Goal: Task Accomplishment & Management: Use online tool/utility

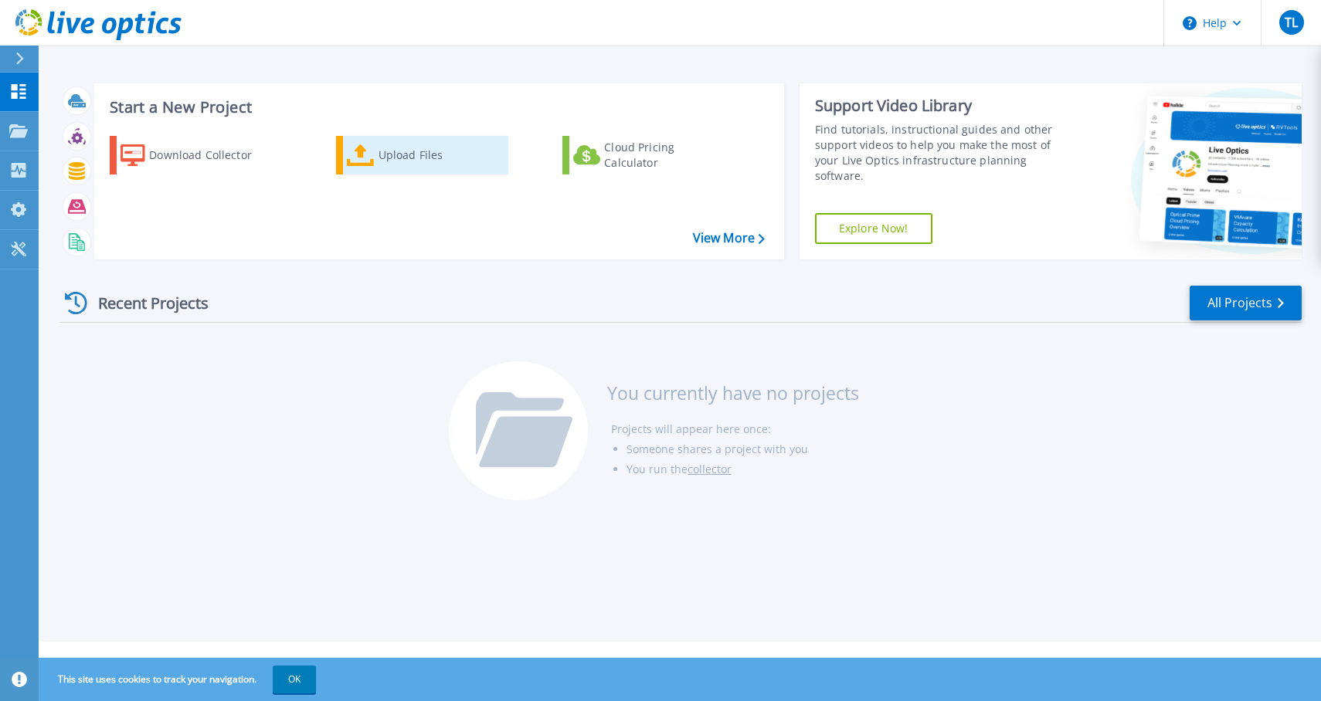
click at [405, 165] on div "Upload Files" at bounding box center [440, 155] width 124 height 31
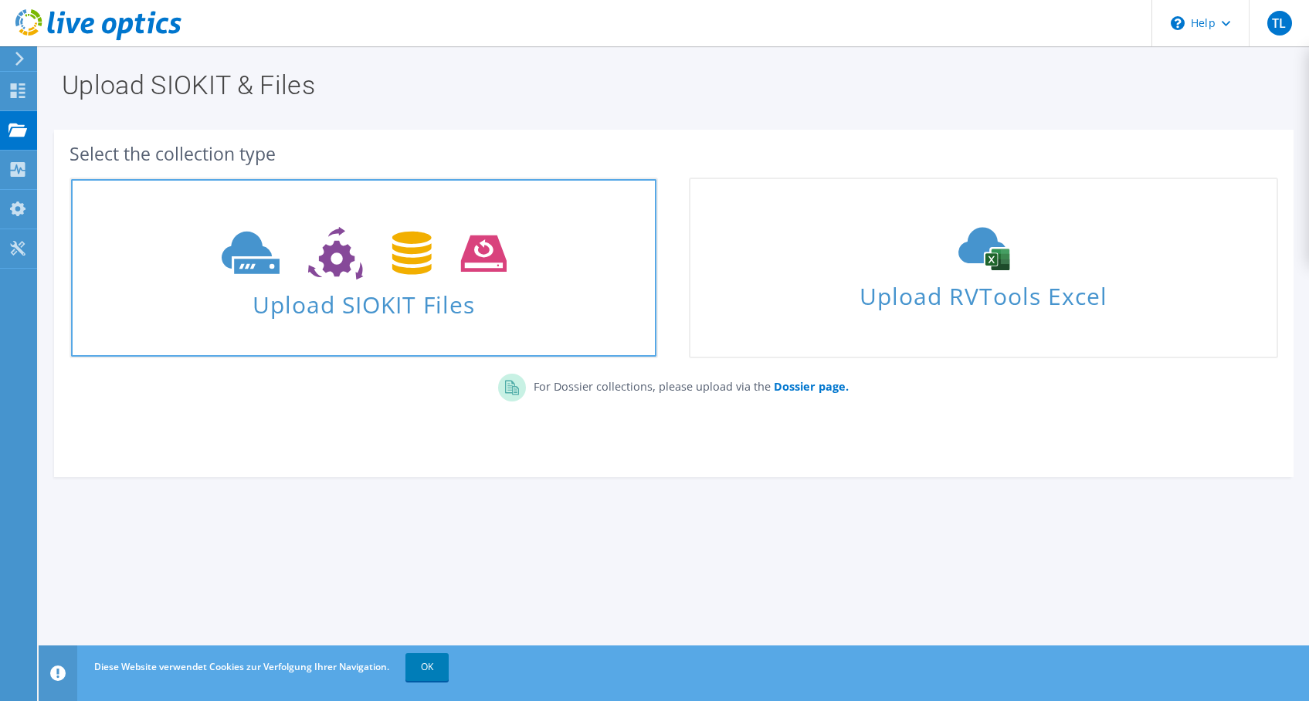
click at [370, 302] on span "Upload SIOKIT Files" at bounding box center [363, 299] width 585 height 33
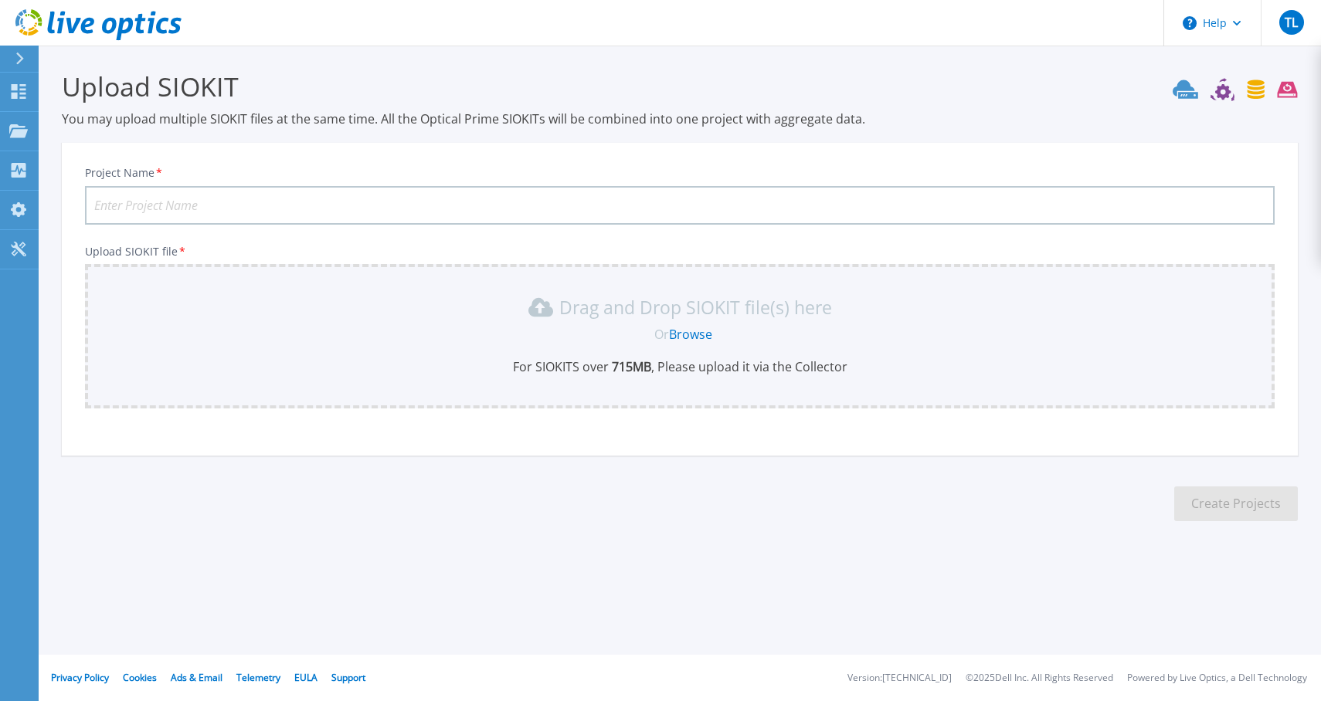
click at [309, 208] on input "Project Name *" at bounding box center [679, 205] width 1189 height 39
type input "LRA Greiz vSphere"
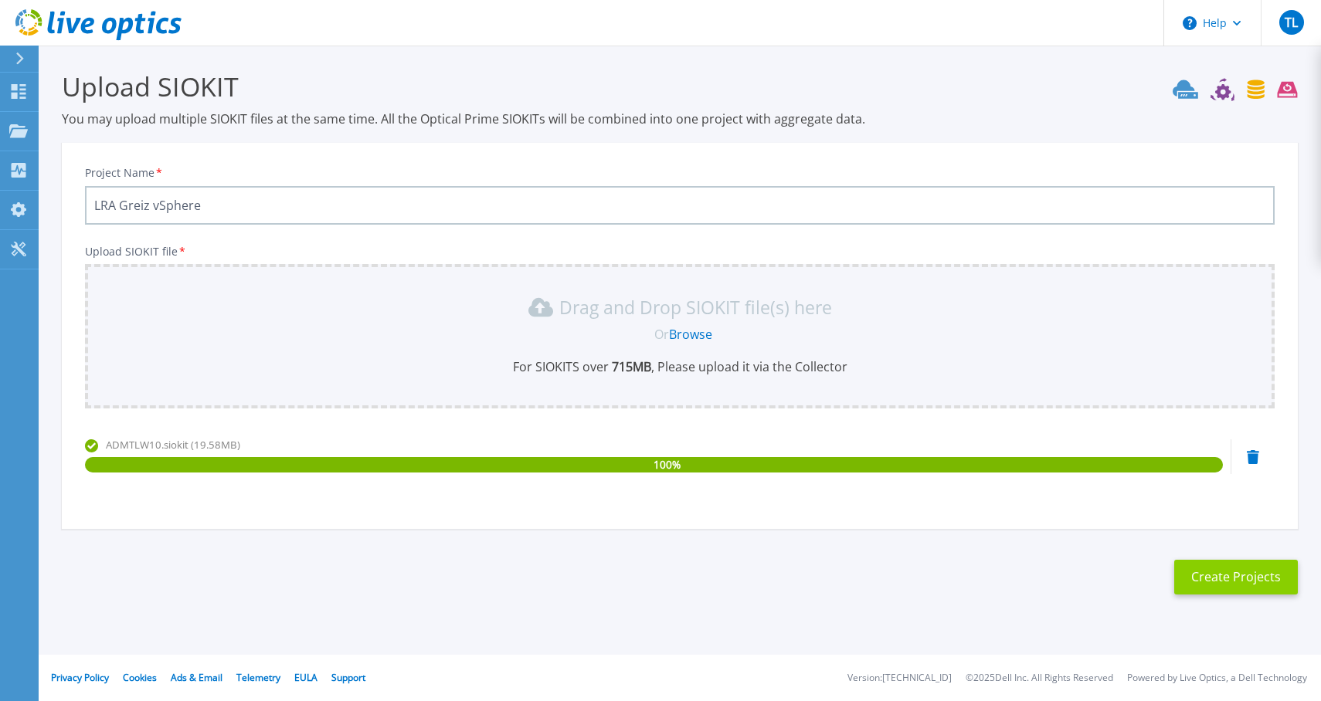
click at [1233, 578] on button "Create Projects" at bounding box center [1236, 577] width 124 height 35
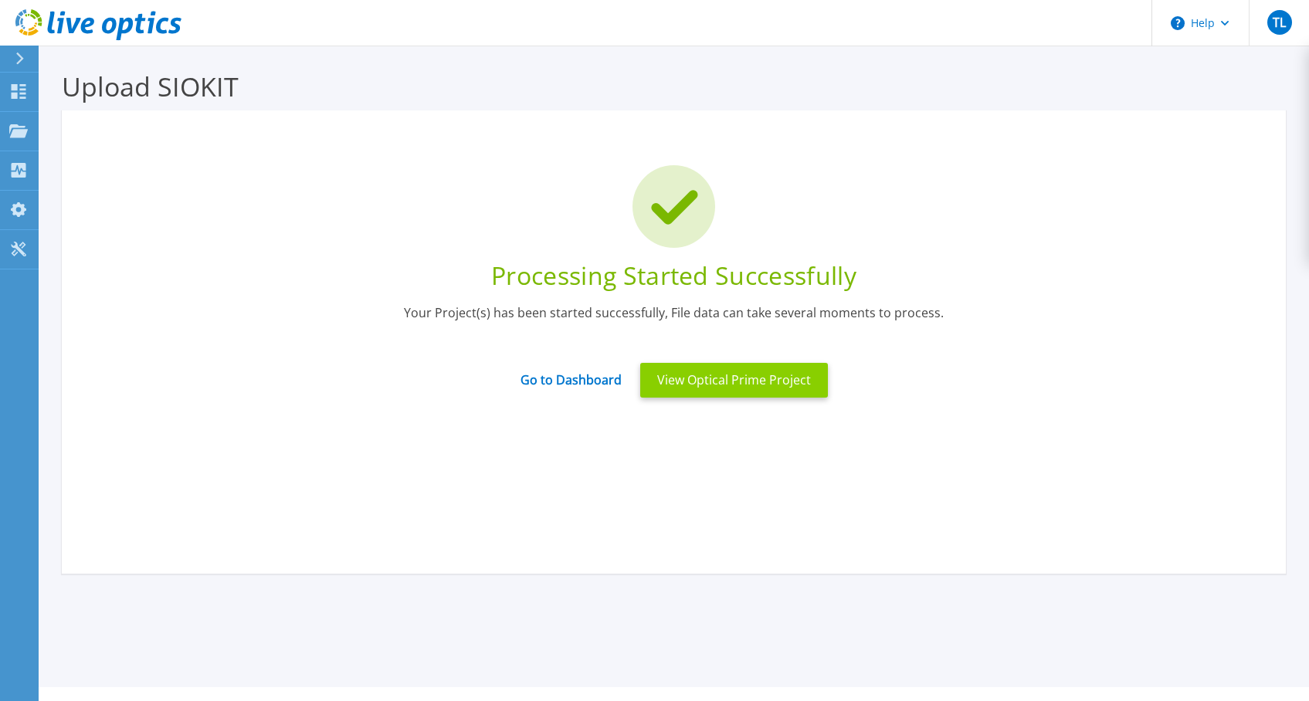
click at [676, 381] on button "View Optical Prime Project" at bounding box center [734, 380] width 188 height 35
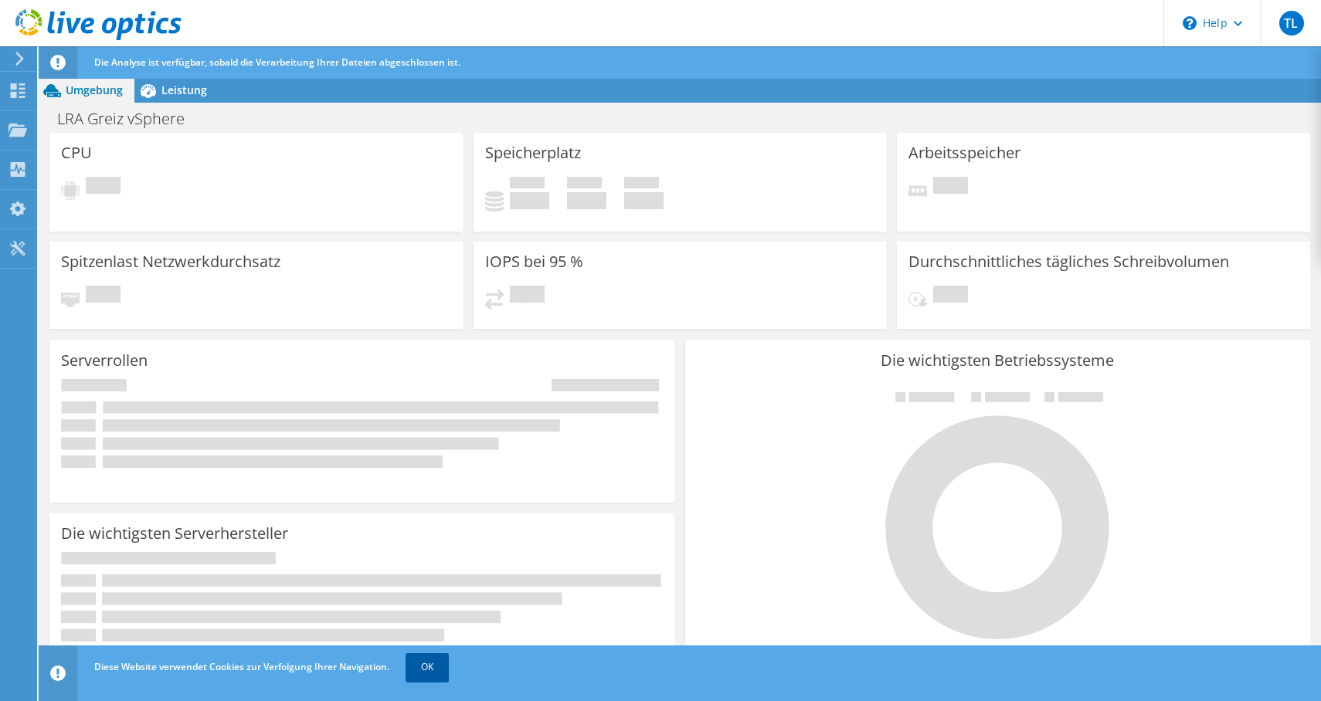
click at [424, 672] on link "OK" at bounding box center [426, 667] width 43 height 28
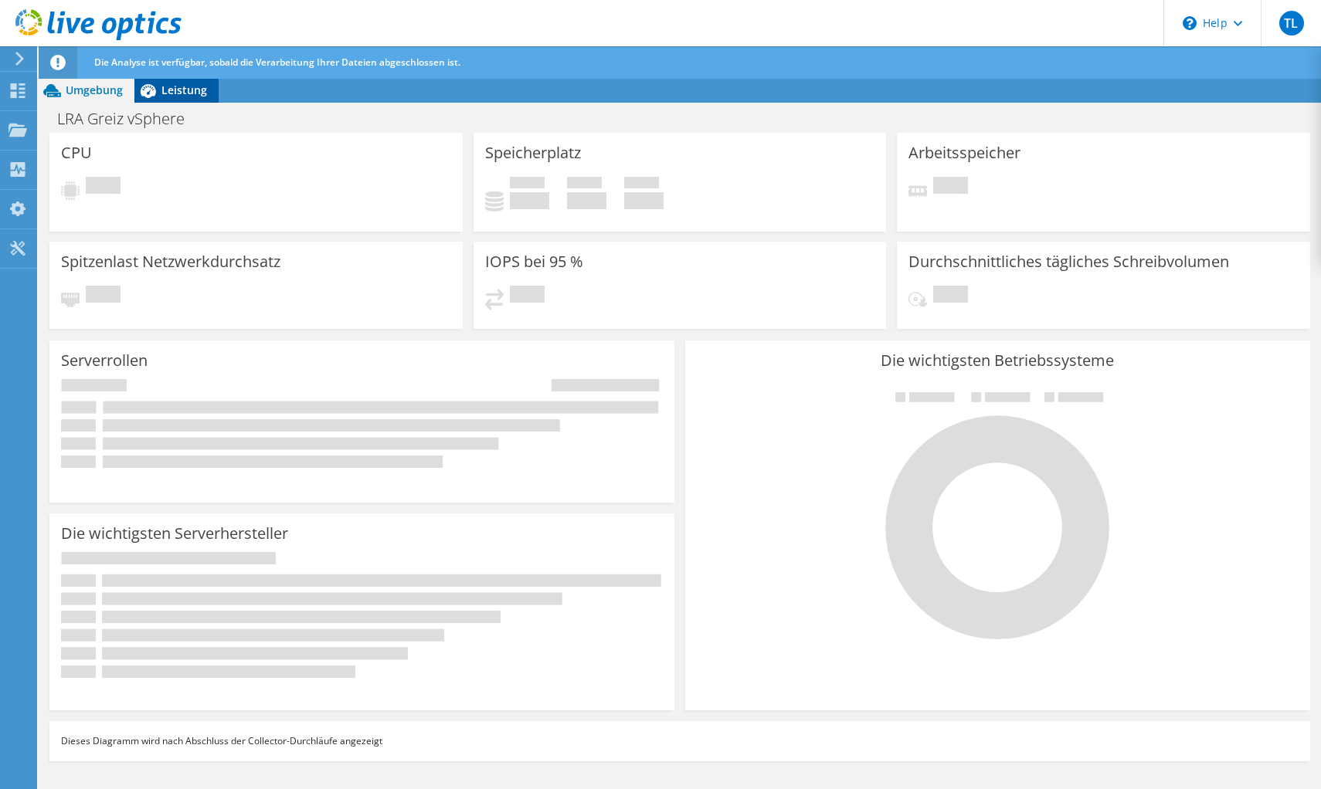
click at [186, 90] on span "Leistung" at bounding box center [184, 90] width 46 height 15
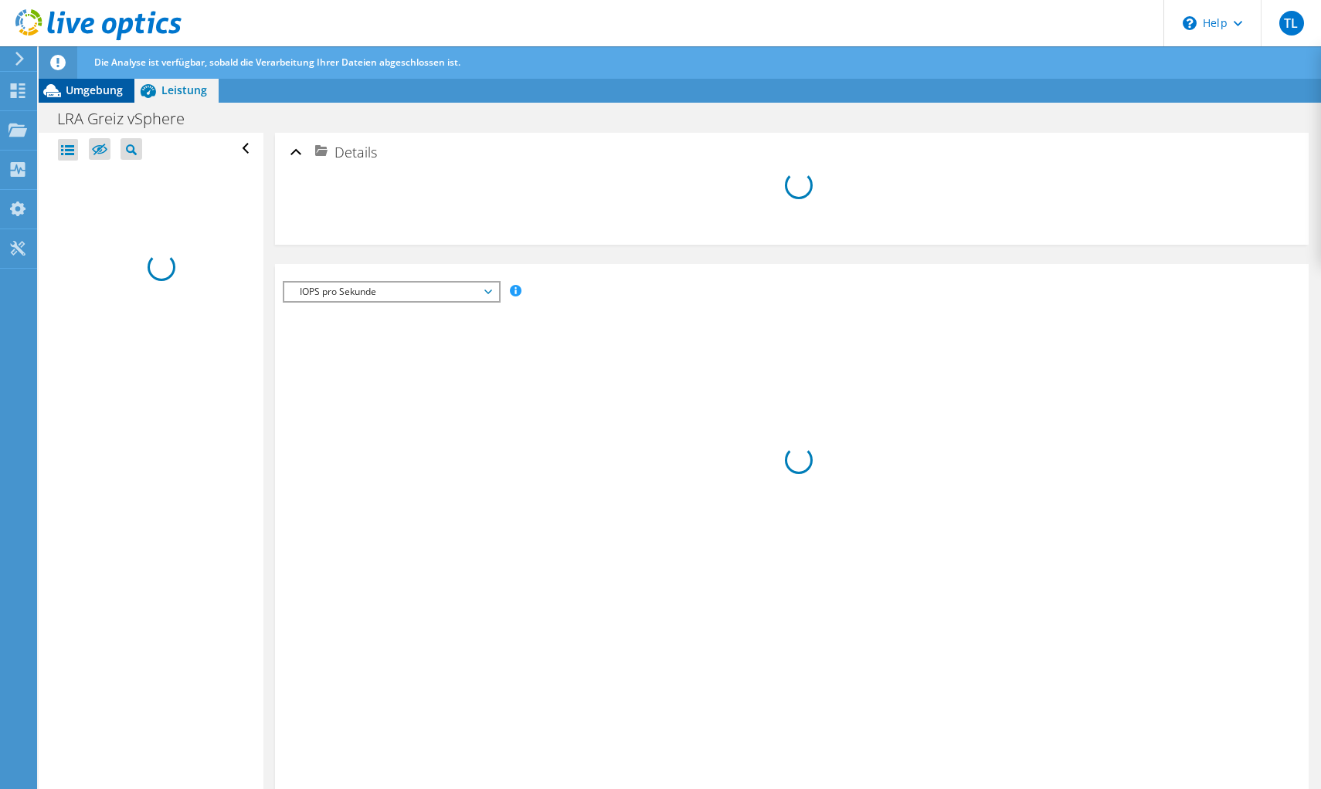
click at [90, 86] on span "Umgebung" at bounding box center [94, 90] width 57 height 15
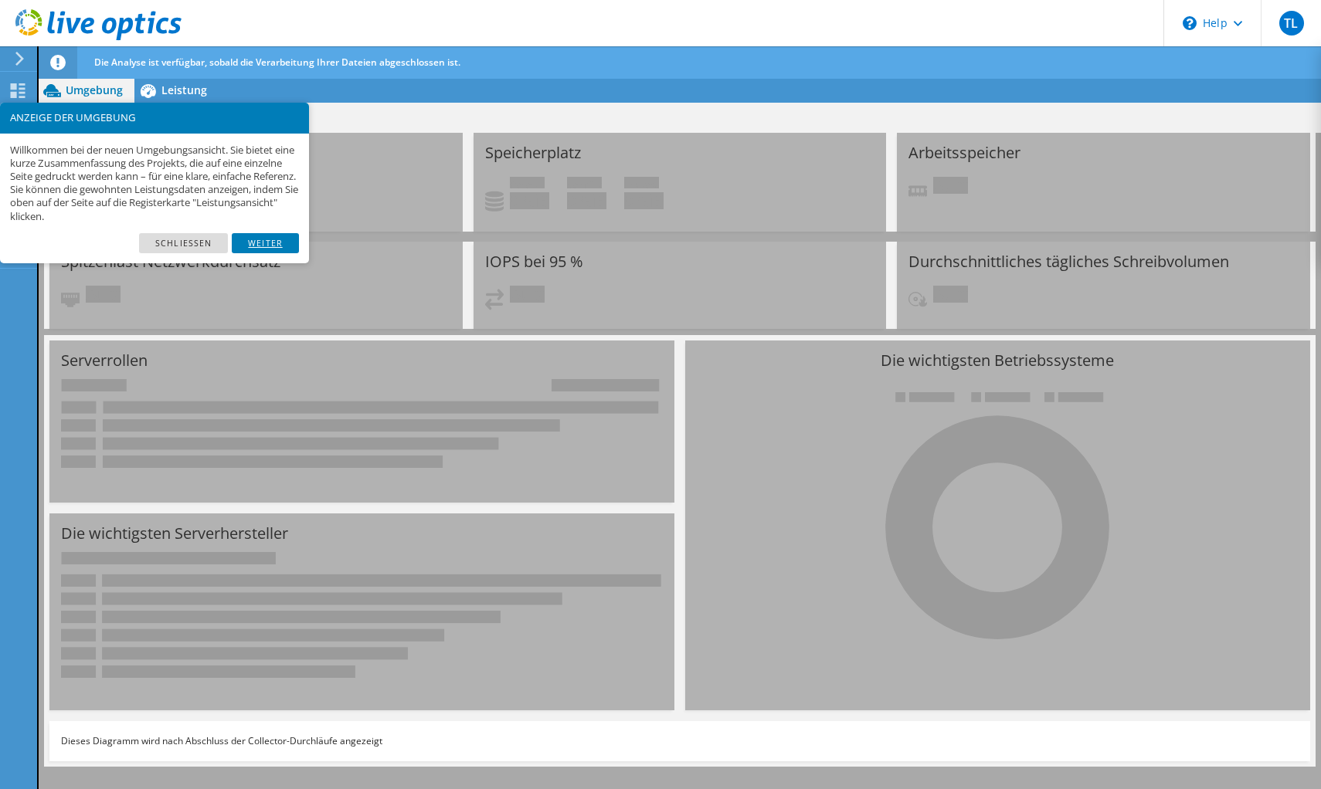
click at [284, 243] on link "Weiter" at bounding box center [265, 243] width 67 height 20
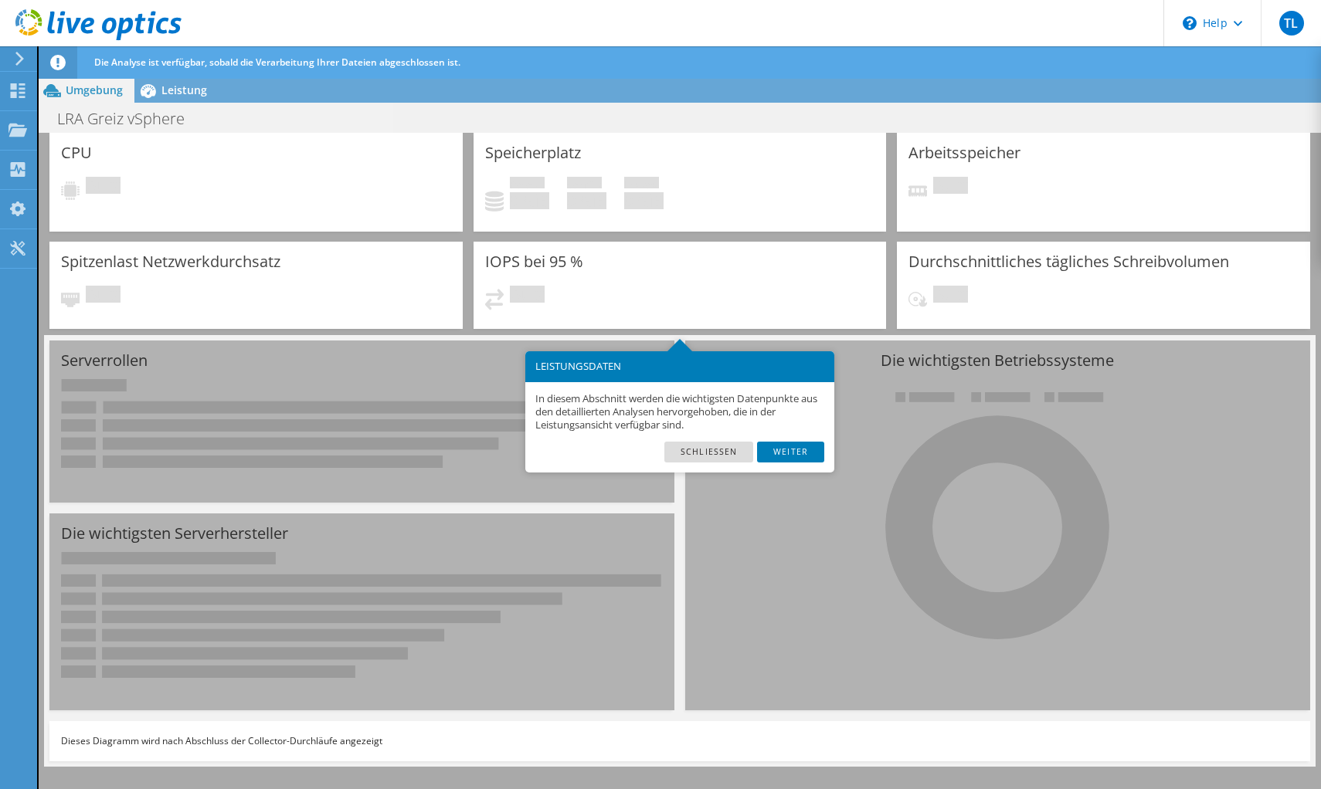
scroll to position [32, 0]
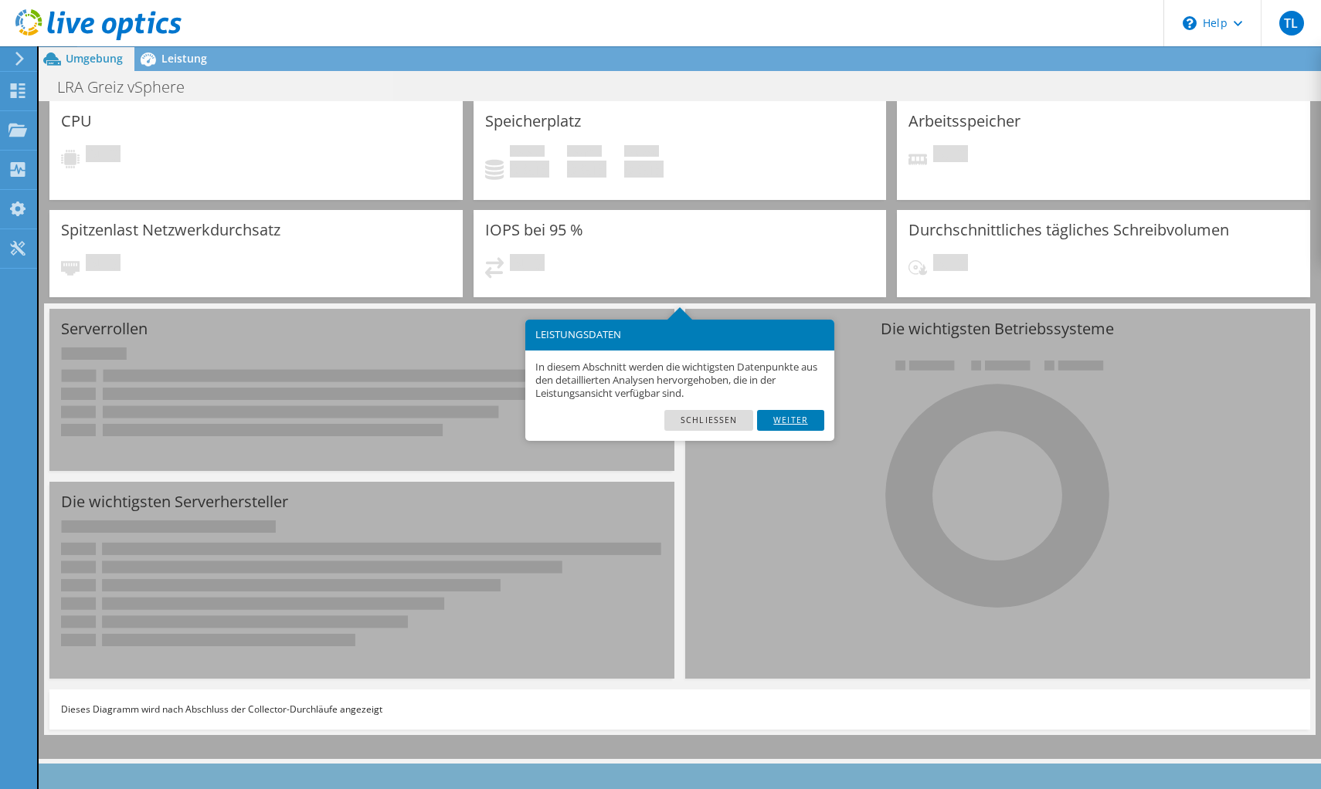
click at [814, 420] on link "Weiter" at bounding box center [790, 420] width 67 height 20
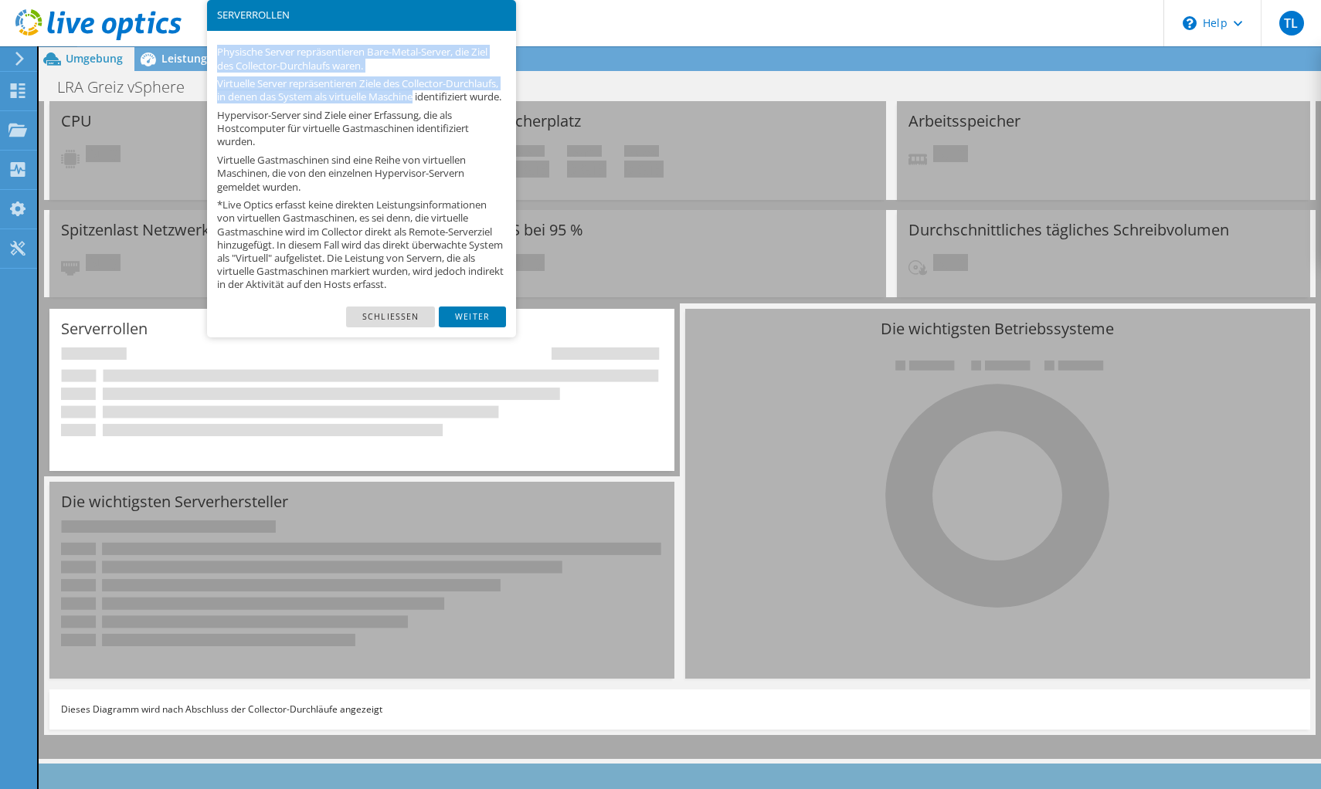
drag, startPoint x: 355, startPoint y: 19, endPoint x: 490, endPoint y: 103, distance: 159.6
click at [490, 103] on div "SERVERROLLEN Physische Server repräsentieren Bare-Metal-Server, die Ziel des Co…" at bounding box center [361, 169] width 309 height 338
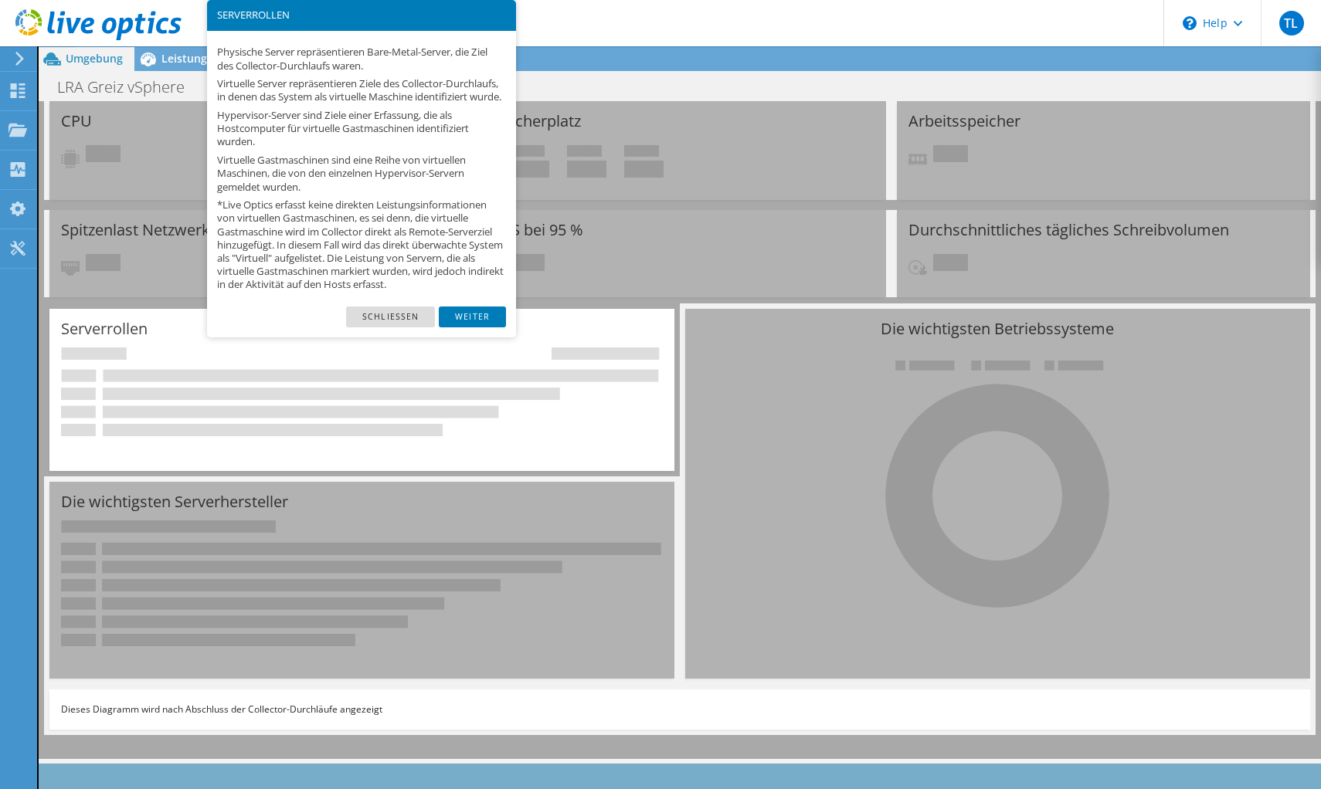
drag, startPoint x: 490, startPoint y: 103, endPoint x: 414, endPoint y: 107, distance: 76.6
click at [414, 103] on p "Virtuelle Server repräsentieren Ziele des Collector-Durchlaufs, in denen das Sy…" at bounding box center [361, 90] width 289 height 26
click at [471, 327] on link "Weiter" at bounding box center [472, 317] width 67 height 20
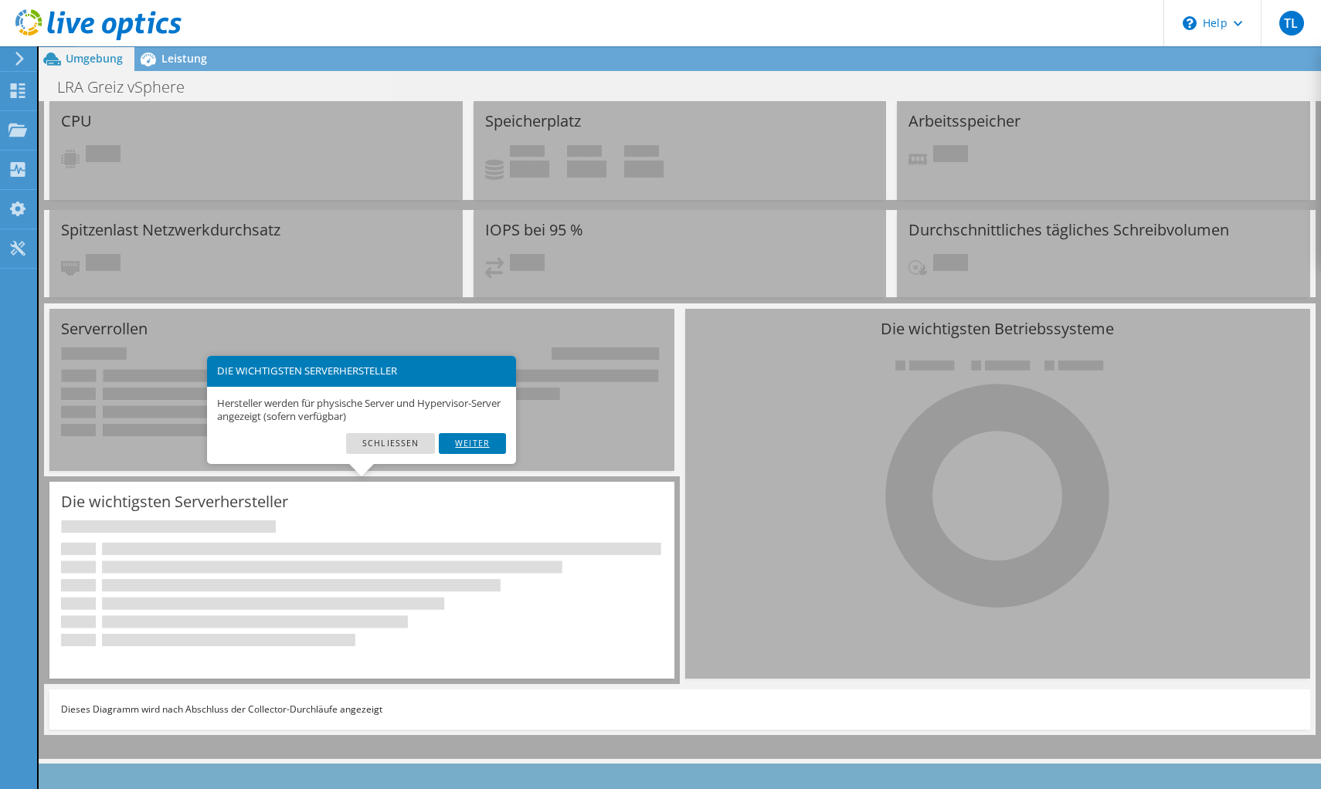
click at [491, 449] on link "Weiter" at bounding box center [472, 443] width 67 height 20
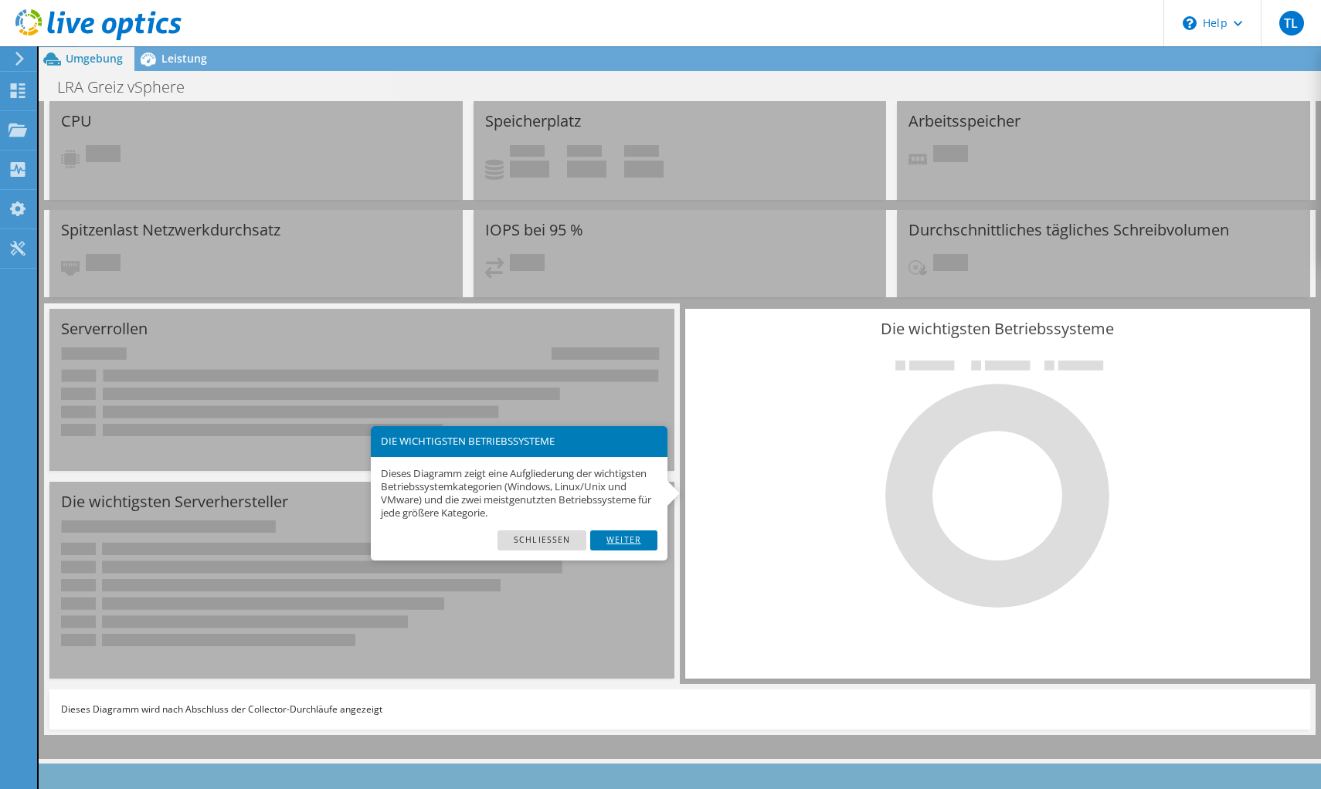
click at [622, 541] on link "Weiter" at bounding box center [623, 541] width 67 height 20
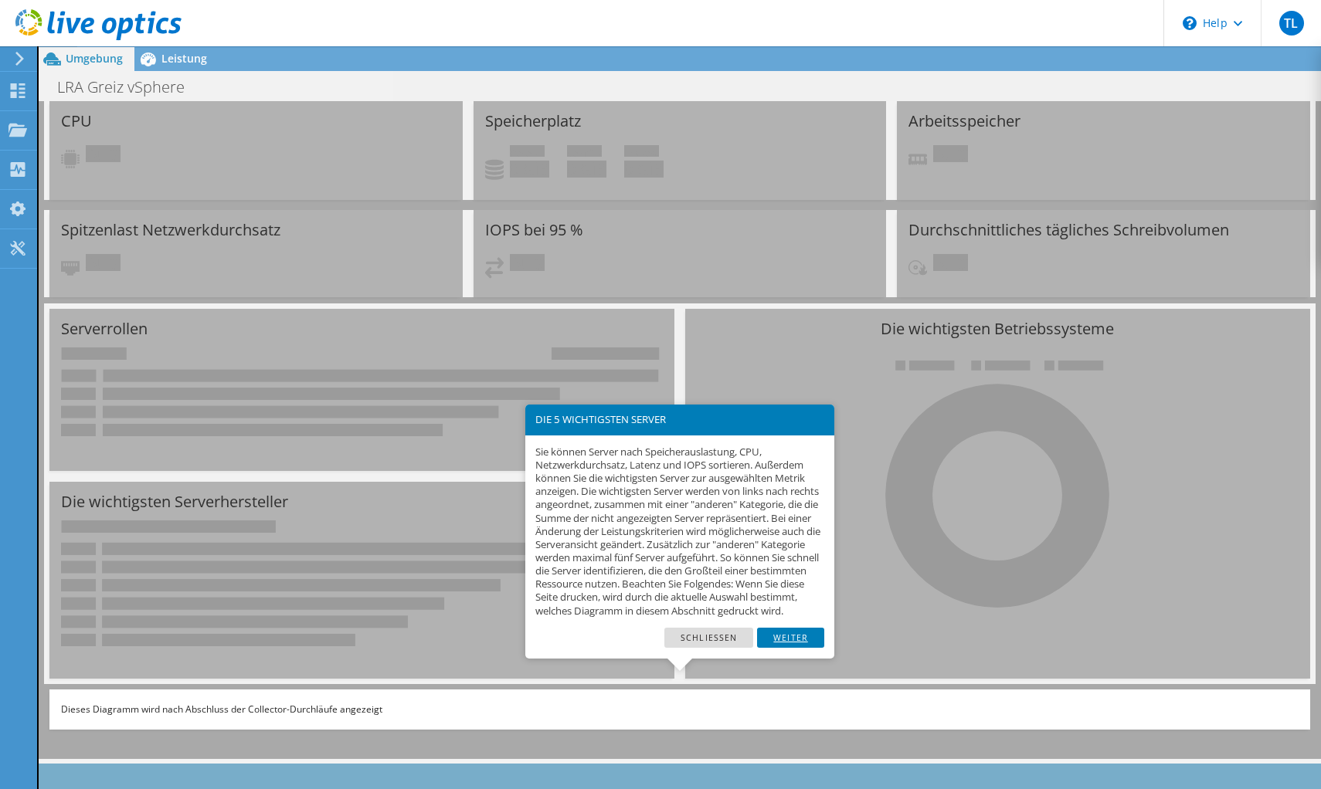
click at [794, 648] on link "Weiter" at bounding box center [790, 638] width 67 height 20
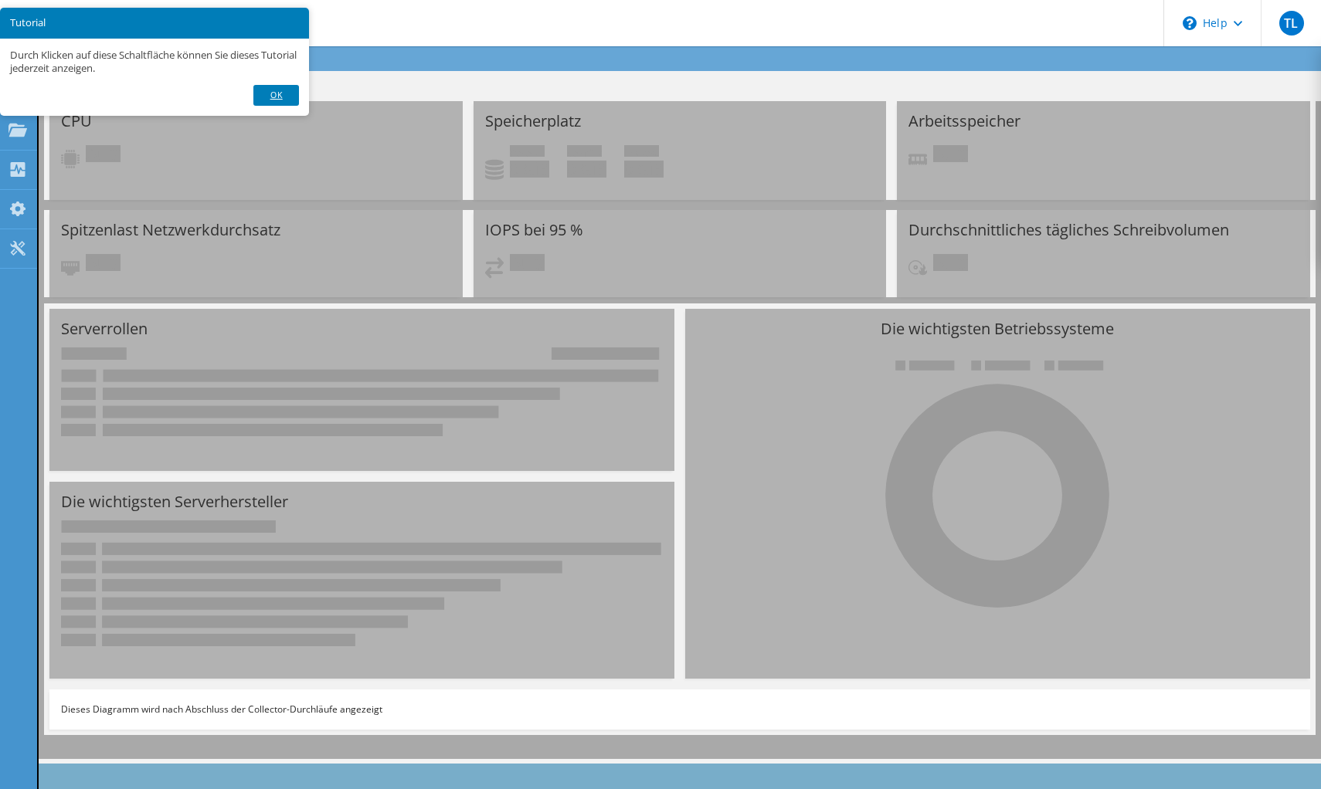
click at [281, 92] on link "Ok" at bounding box center [275, 95] width 45 height 20
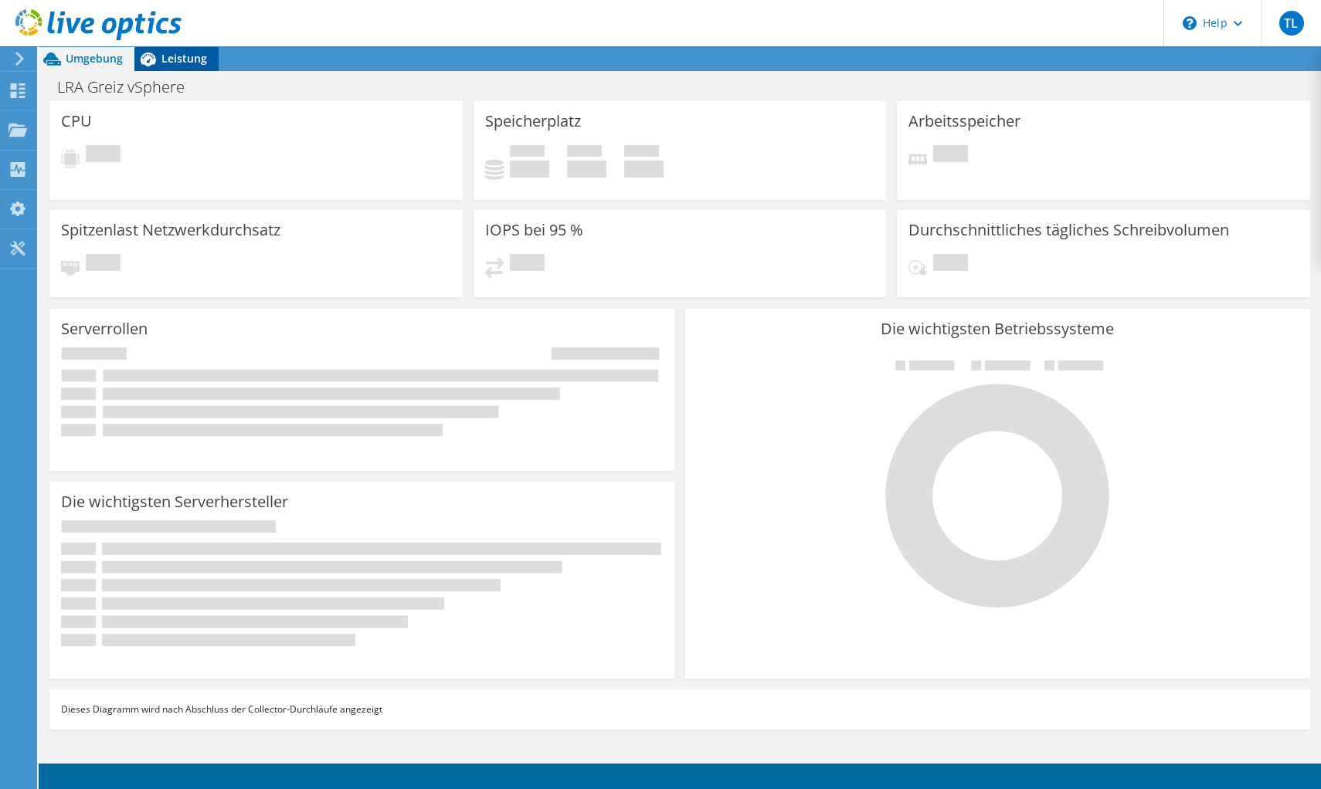
click at [192, 58] on span "Leistung" at bounding box center [184, 58] width 46 height 15
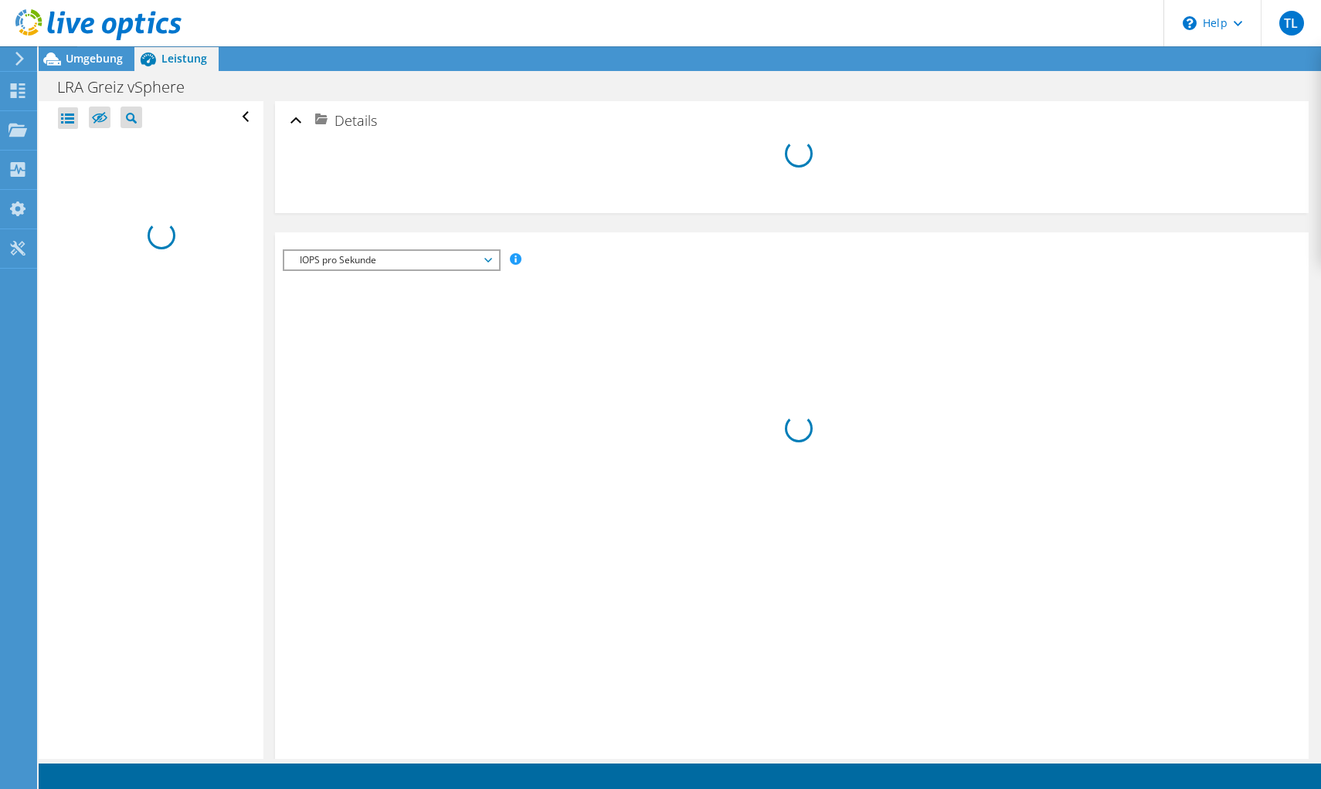
click at [69, 119] on div at bounding box center [68, 118] width 20 height 22
click at [70, 117] on div at bounding box center [68, 118] width 20 height 22
click at [101, 65] on span "Umgebung" at bounding box center [94, 58] width 57 height 15
